Goal: Book appointment/travel/reservation

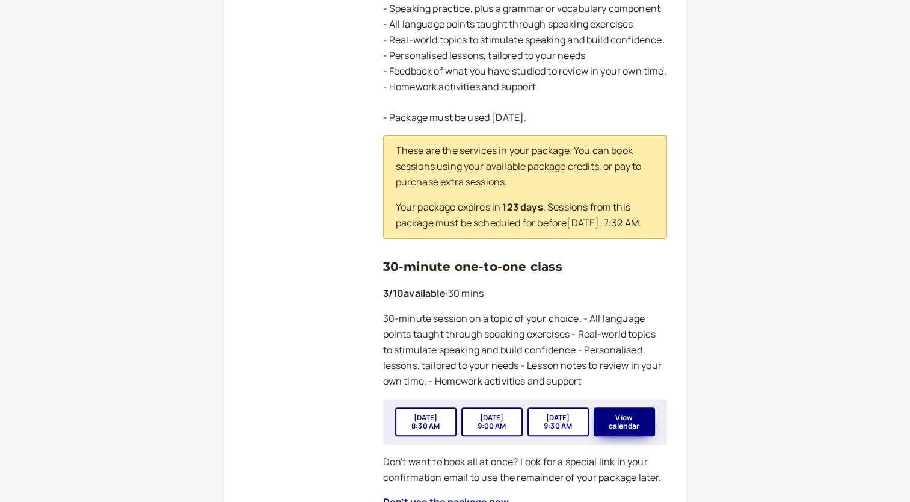
scroll to position [361, 0]
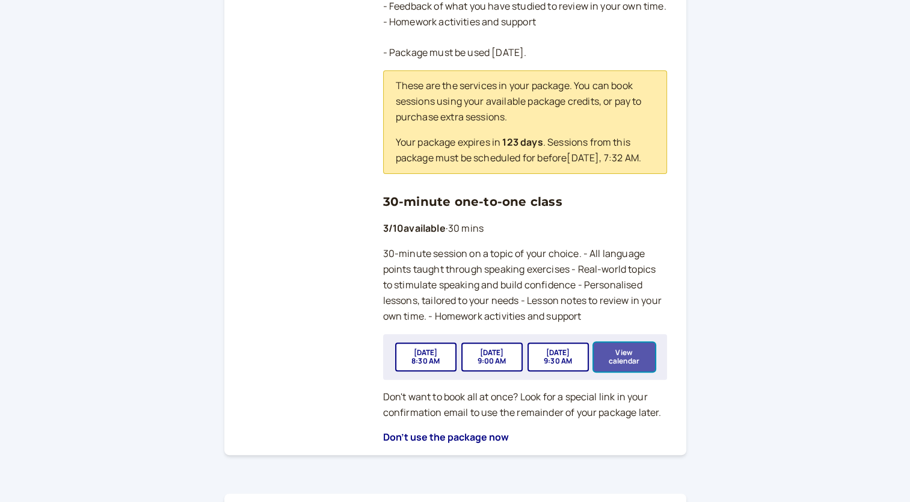
click at [628, 368] on button "View calendar" at bounding box center [624, 356] width 61 height 29
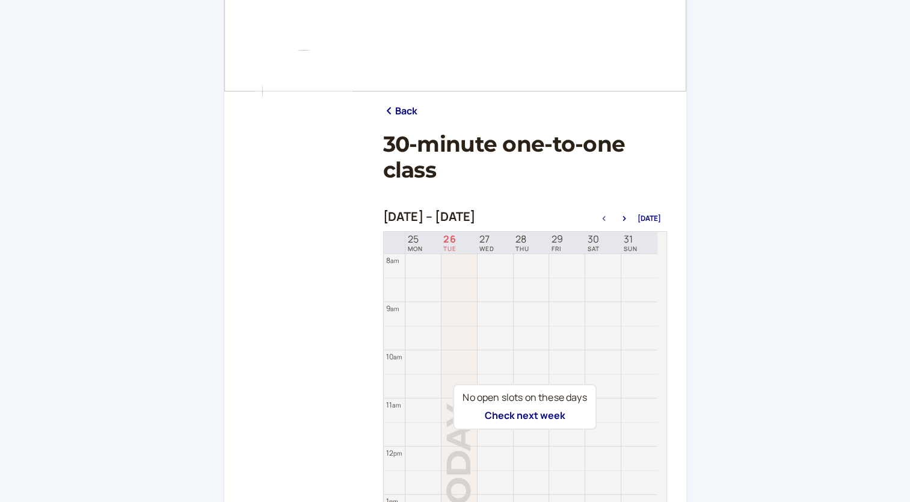
scroll to position [120, 0]
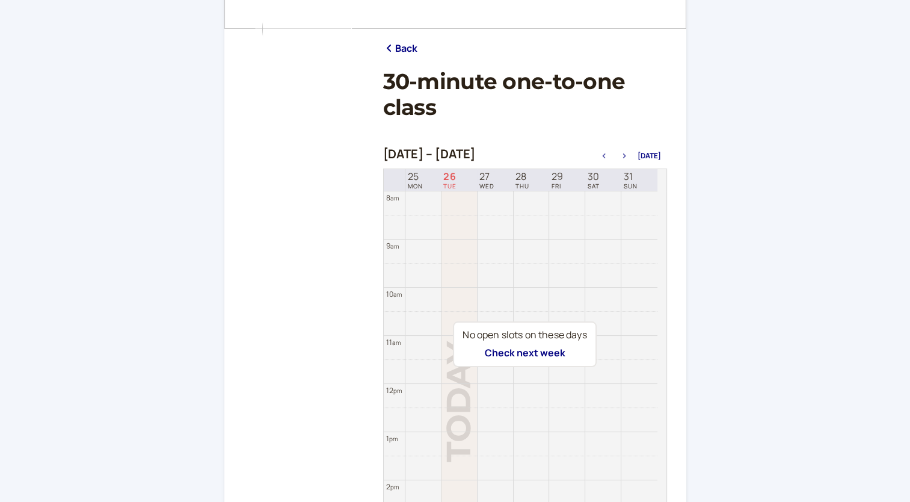
click at [625, 155] on icon "button" at bounding box center [623, 155] width 3 height 5
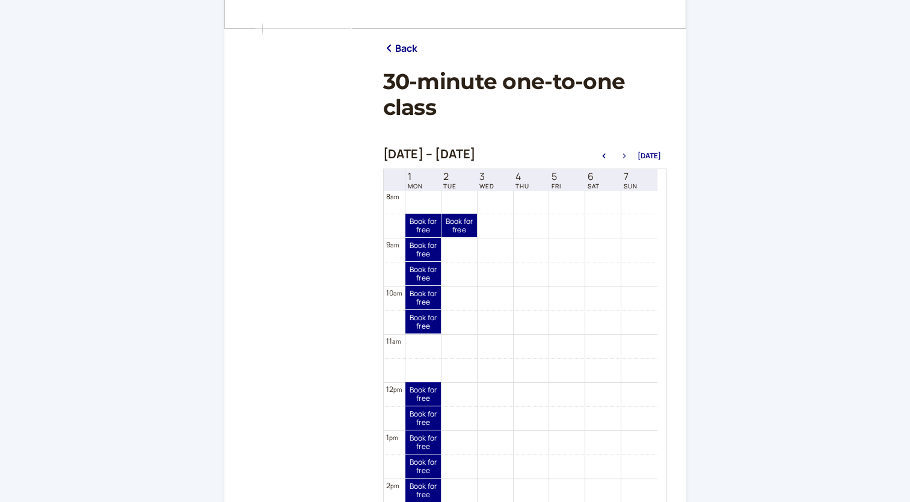
click at [627, 157] on icon "button" at bounding box center [624, 155] width 14 height 5
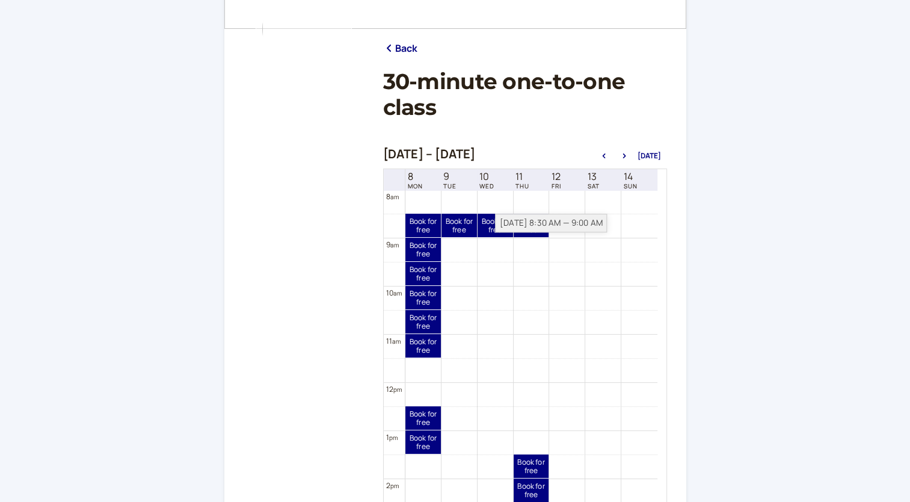
click at [499, 226] on div "[DATE] 8:30 AM — 9:00 AM" at bounding box center [551, 223] width 112 height 19
click at [490, 230] on link "Book for free free" at bounding box center [495, 225] width 35 height 23
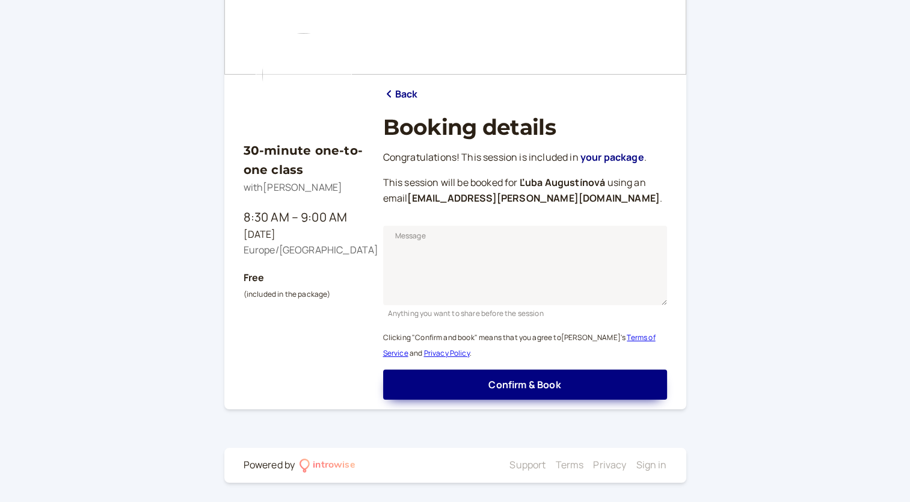
scroll to position [73, 0]
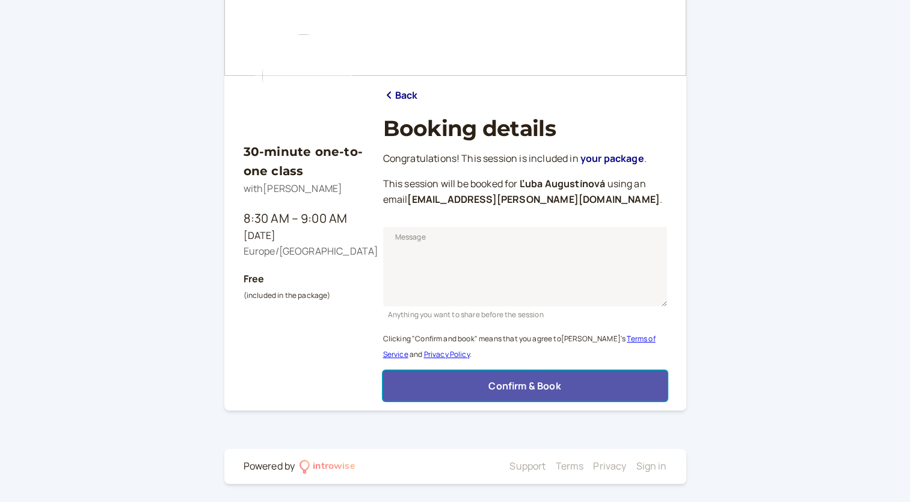
click at [515, 384] on span "Confirm & Book" at bounding box center [524, 385] width 72 height 13
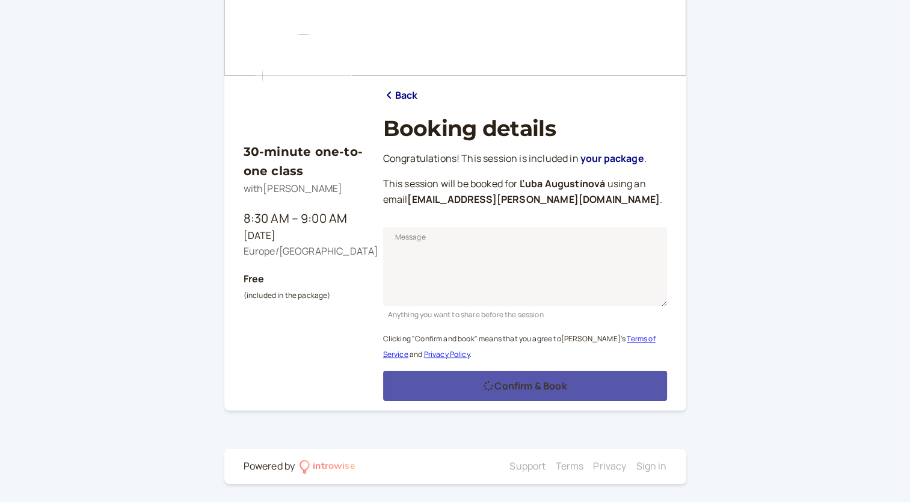
scroll to position [35, 0]
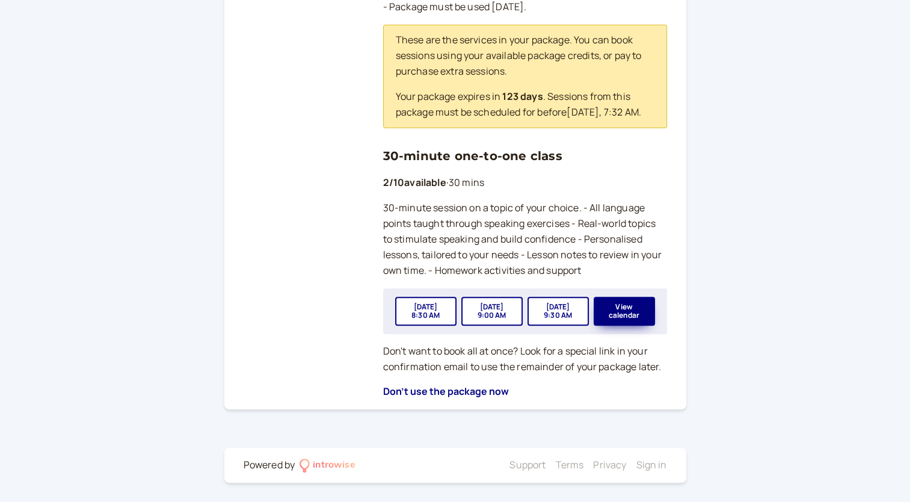
scroll to position [421, 0]
click at [618, 309] on button "View calendar" at bounding box center [624, 310] width 61 height 29
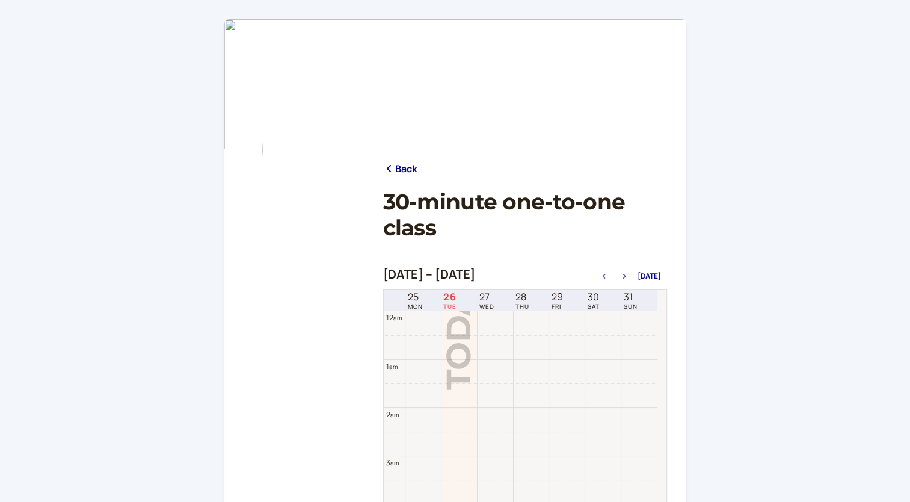
scroll to position [385, 0]
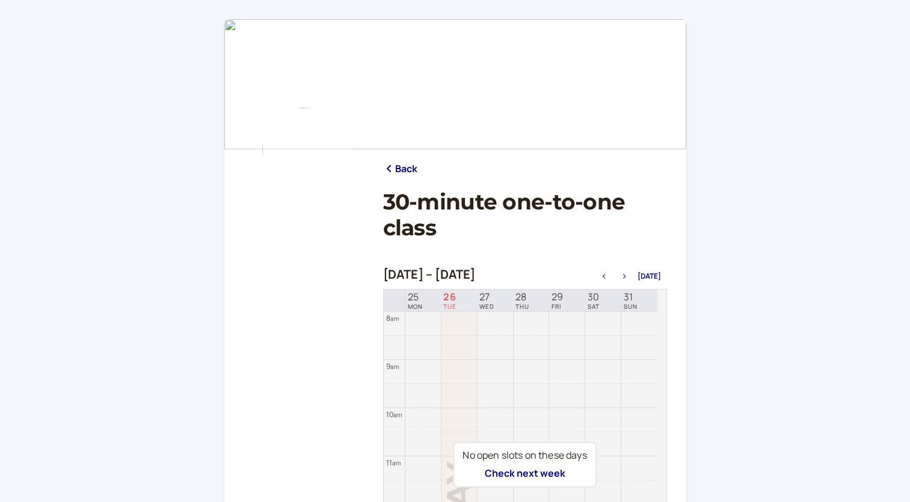
click at [627, 273] on button "button" at bounding box center [624, 276] width 14 height 8
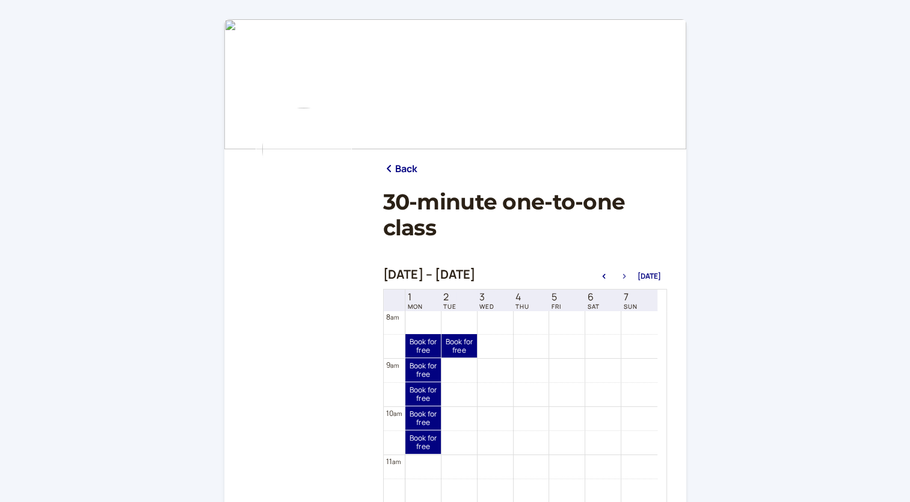
click at [625, 277] on icon "button" at bounding box center [623, 276] width 3 height 5
click at [625, 278] on button "button" at bounding box center [624, 276] width 14 height 8
click at [500, 346] on link "Book for free free" at bounding box center [495, 345] width 35 height 23
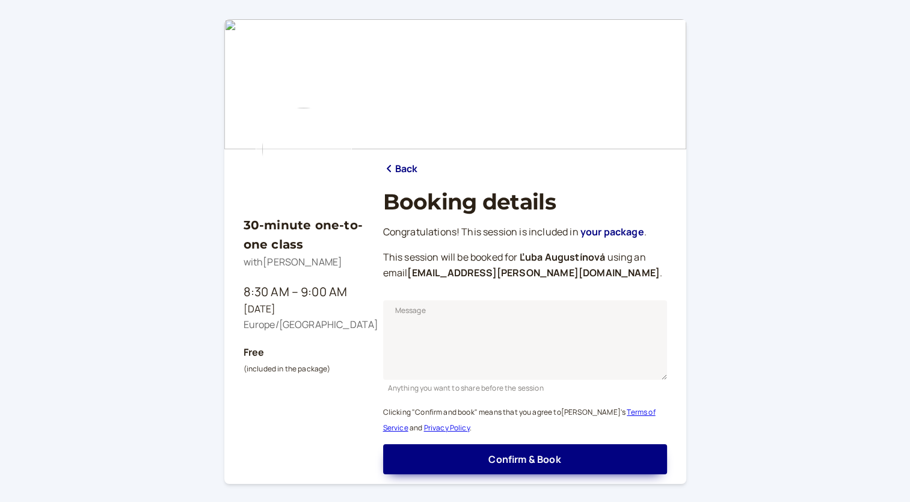
scroll to position [73, 0]
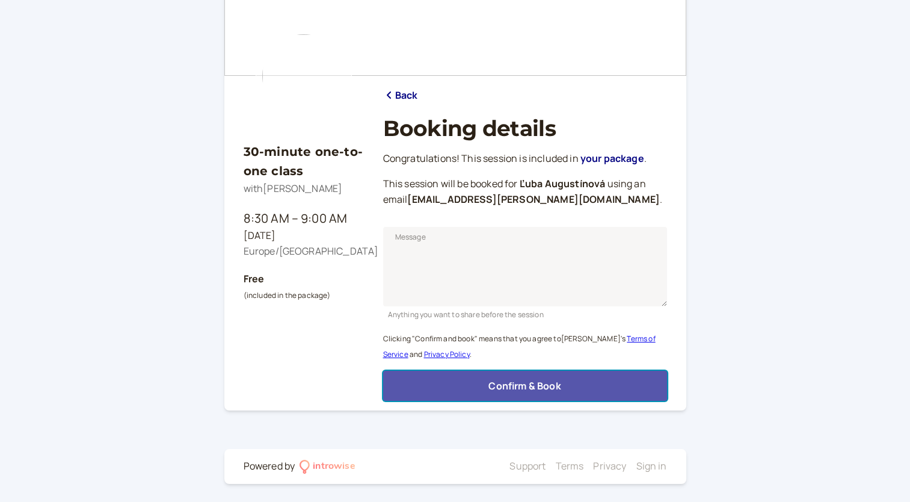
click at [510, 384] on span "Confirm & Book" at bounding box center [524, 385] width 72 height 13
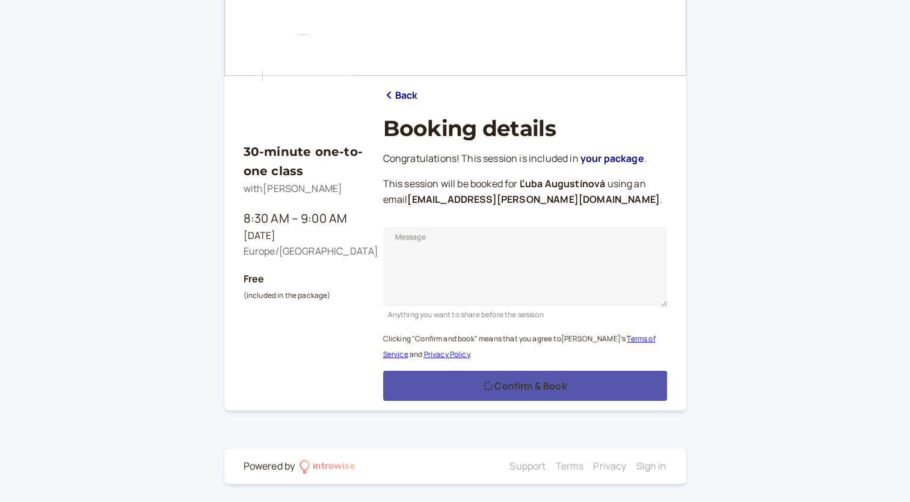
scroll to position [35, 0]
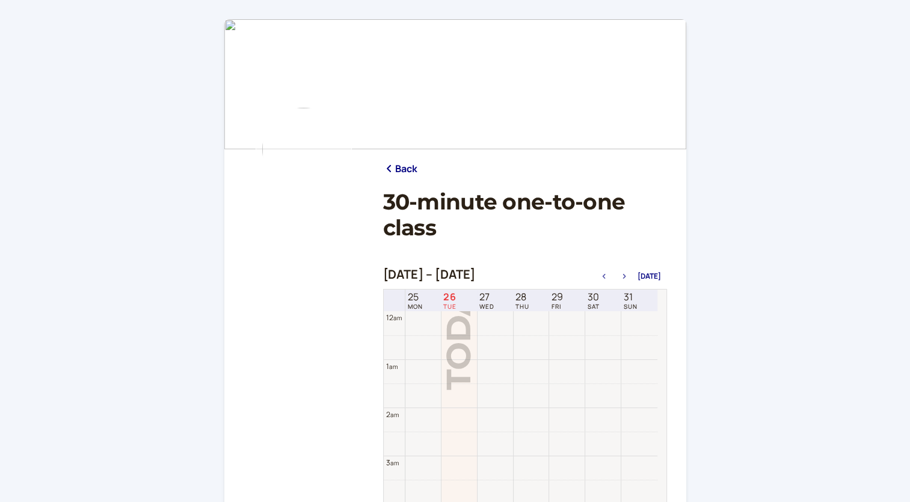
scroll to position [385, 0]
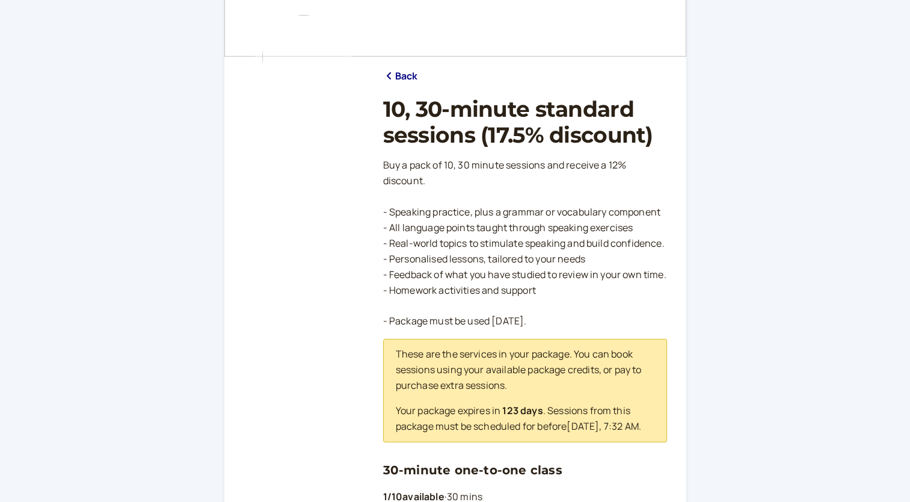
scroll to position [60, 0]
